Goal: Go to known website: Access a specific website the user already knows

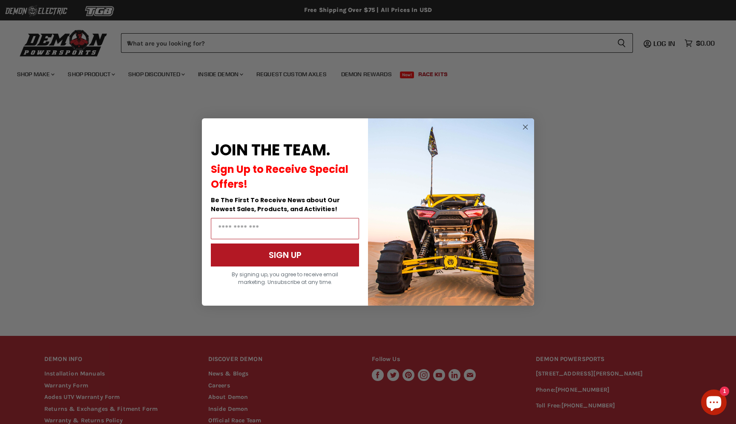
scroll to position [86, 0]
